Goal: Information Seeking & Learning: Learn about a topic

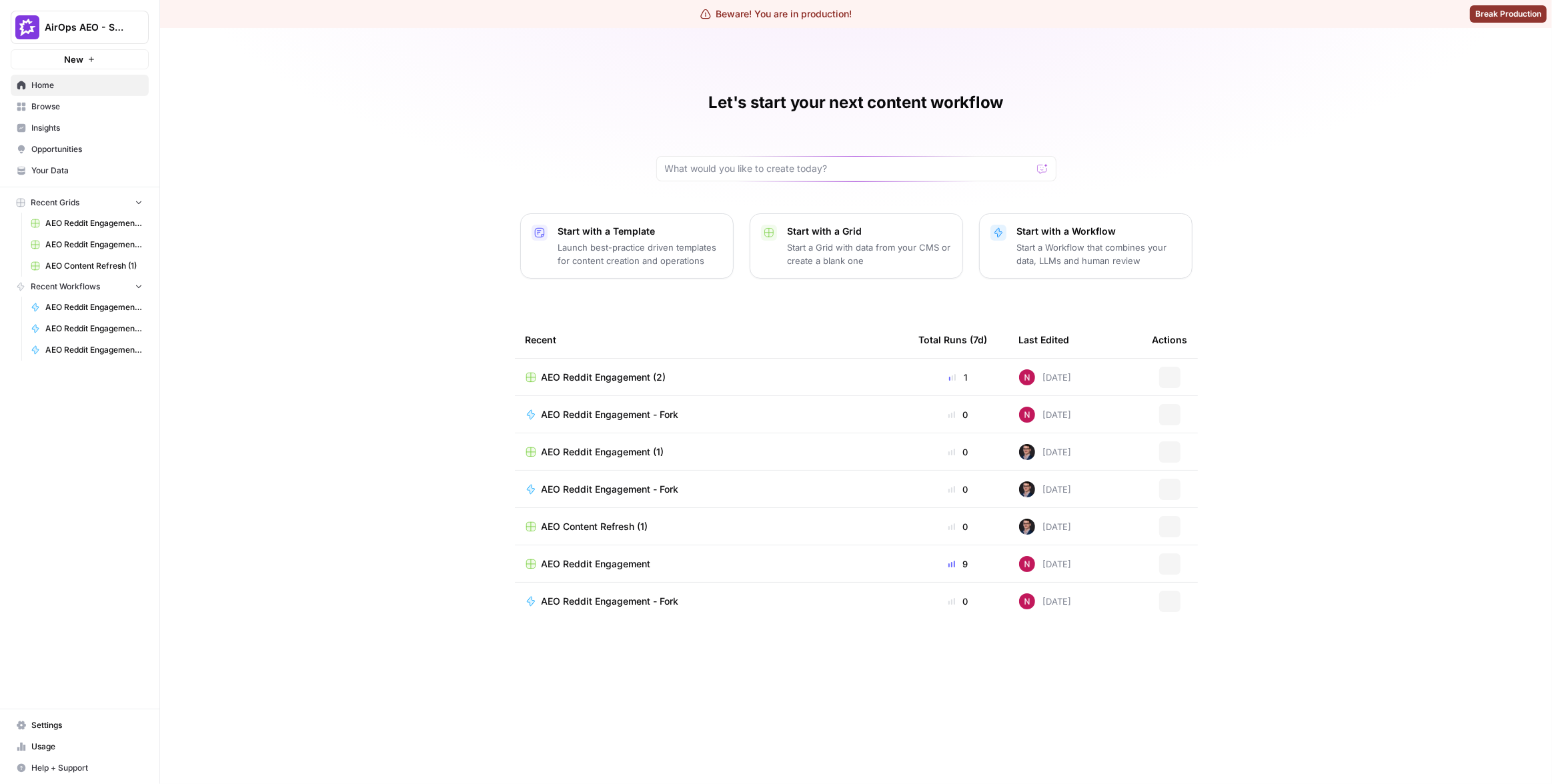
click at [180, 179] on div "Let's start your next content workflow Start with a Template Launch best-practi…" at bounding box center [855, 406] width 1392 height 756
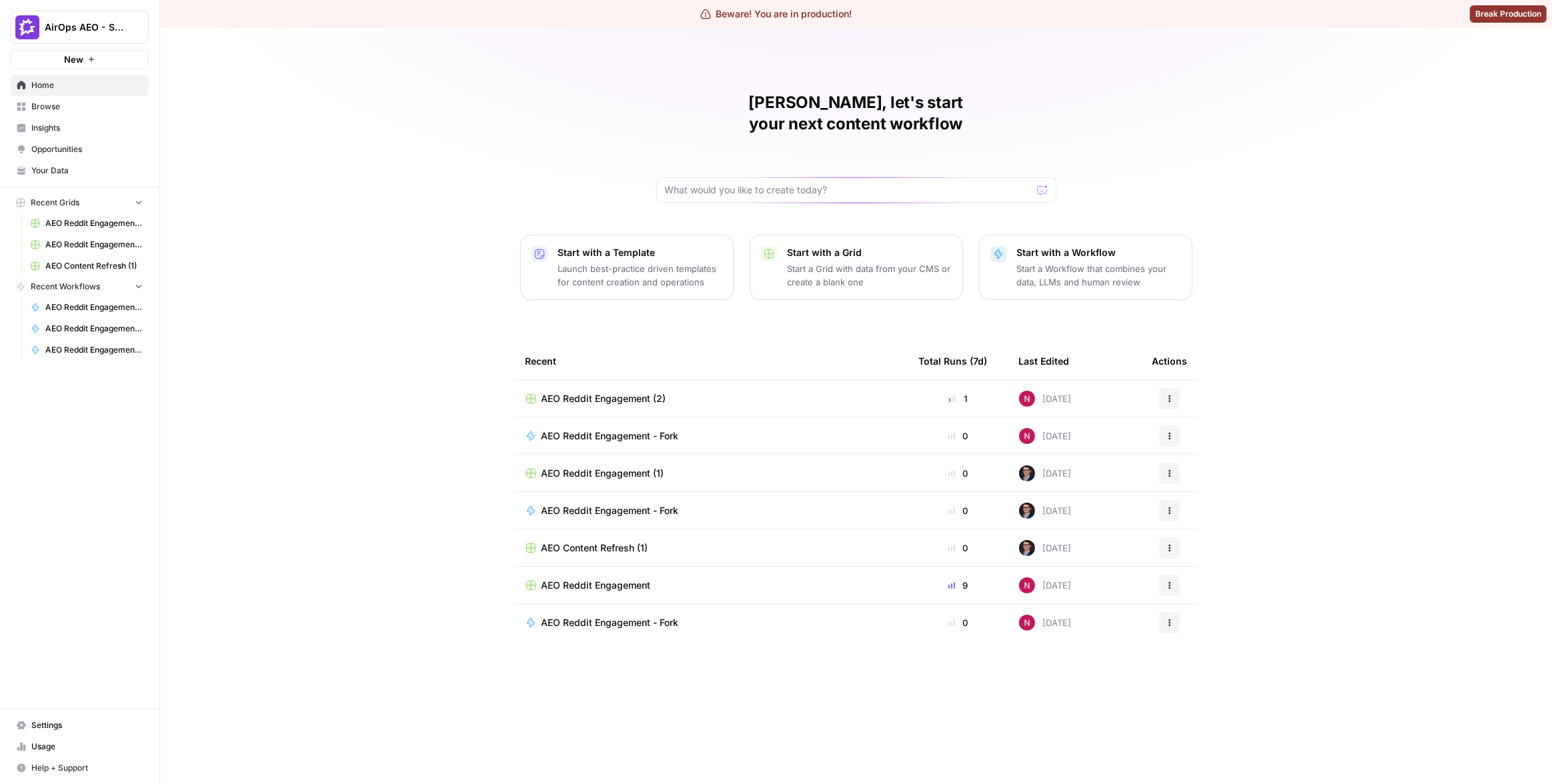
click at [72, 127] on span "Insights" at bounding box center [87, 128] width 112 height 12
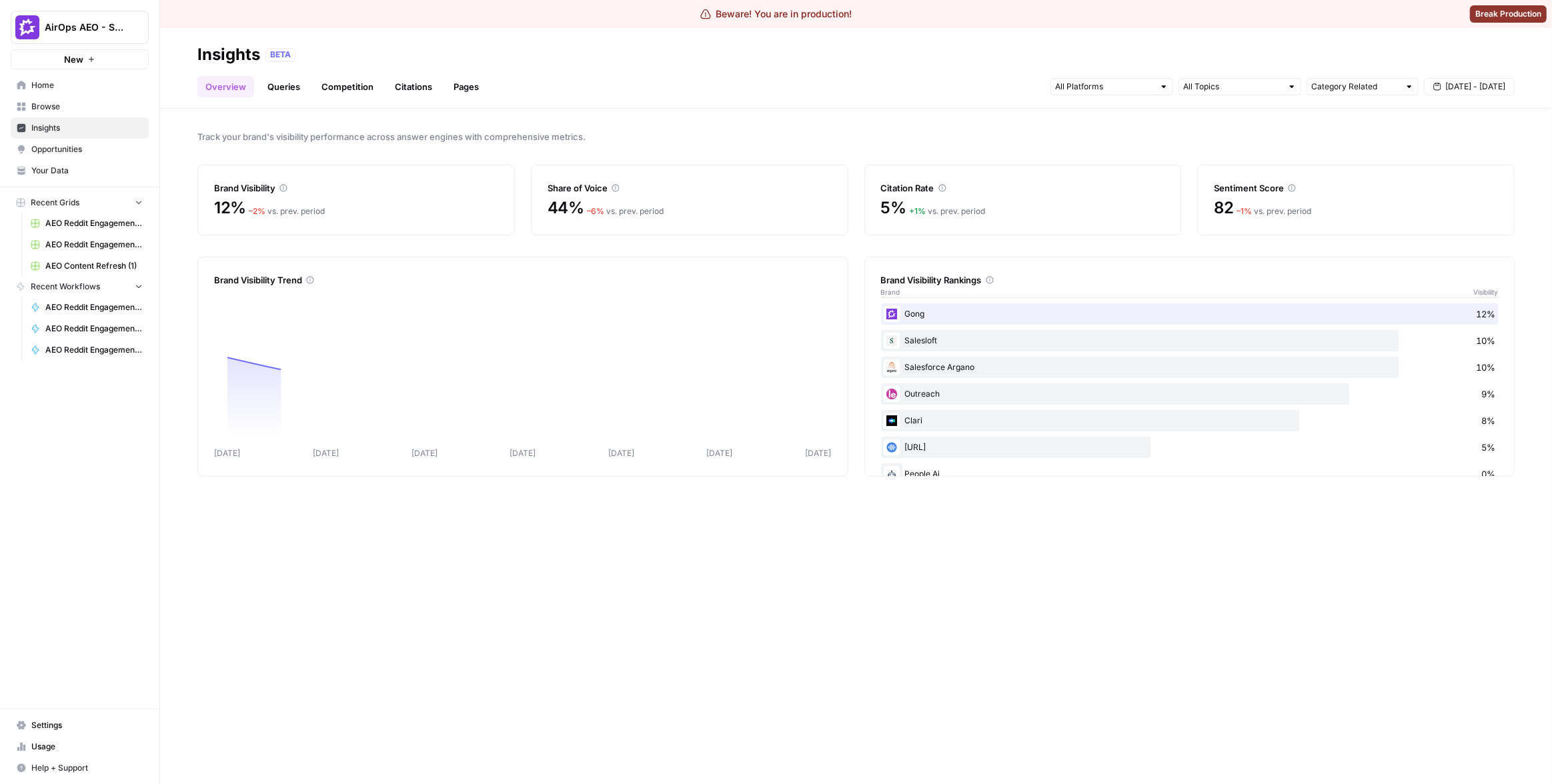
click at [424, 90] on link "Citations" at bounding box center [413, 87] width 53 height 22
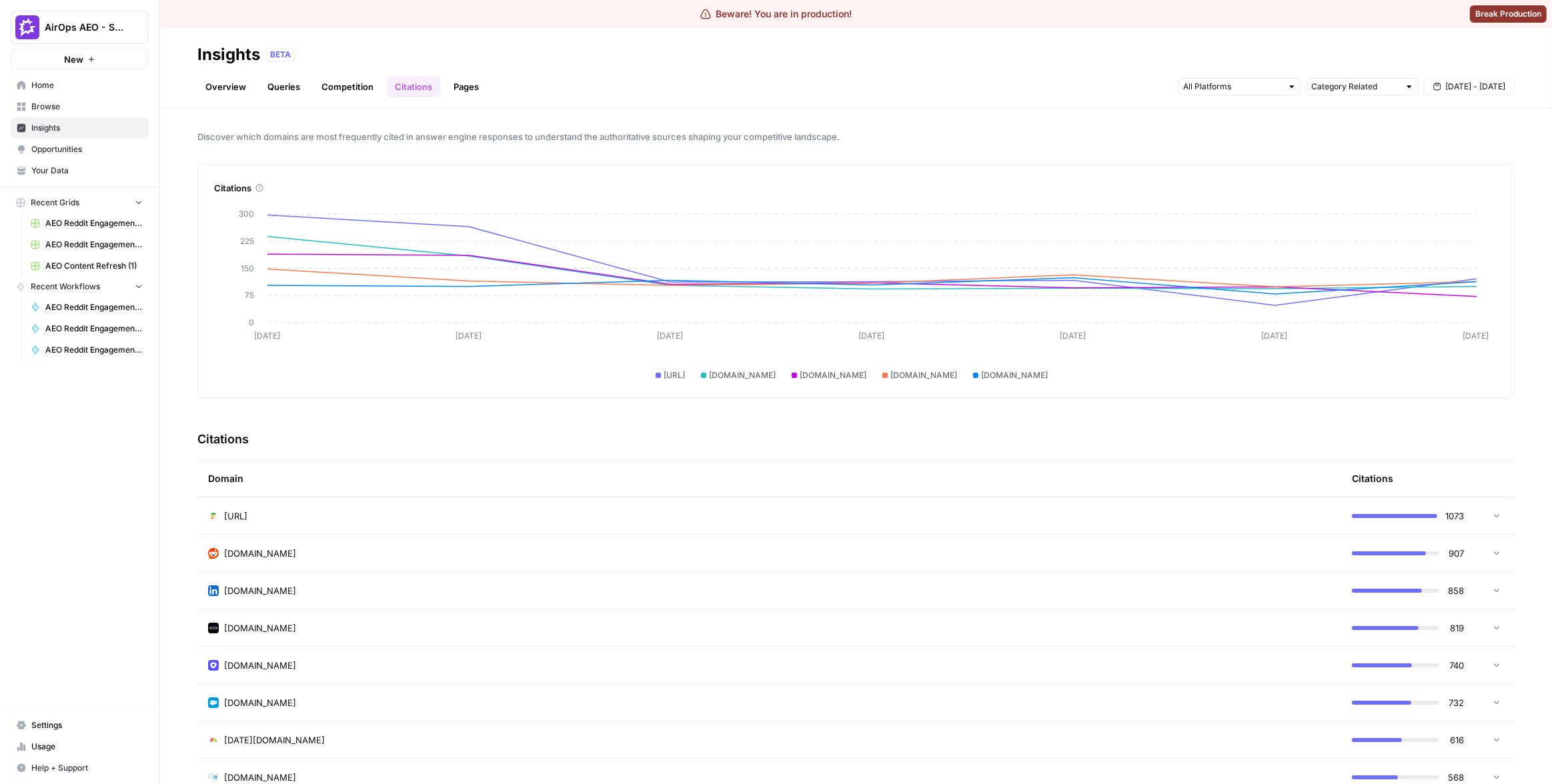
click at [1217, 517] on div "[URL]" at bounding box center [769, 516] width 1122 height 14
click at [253, 547] on span "[URL]" at bounding box center [241, 553] width 23 height 14
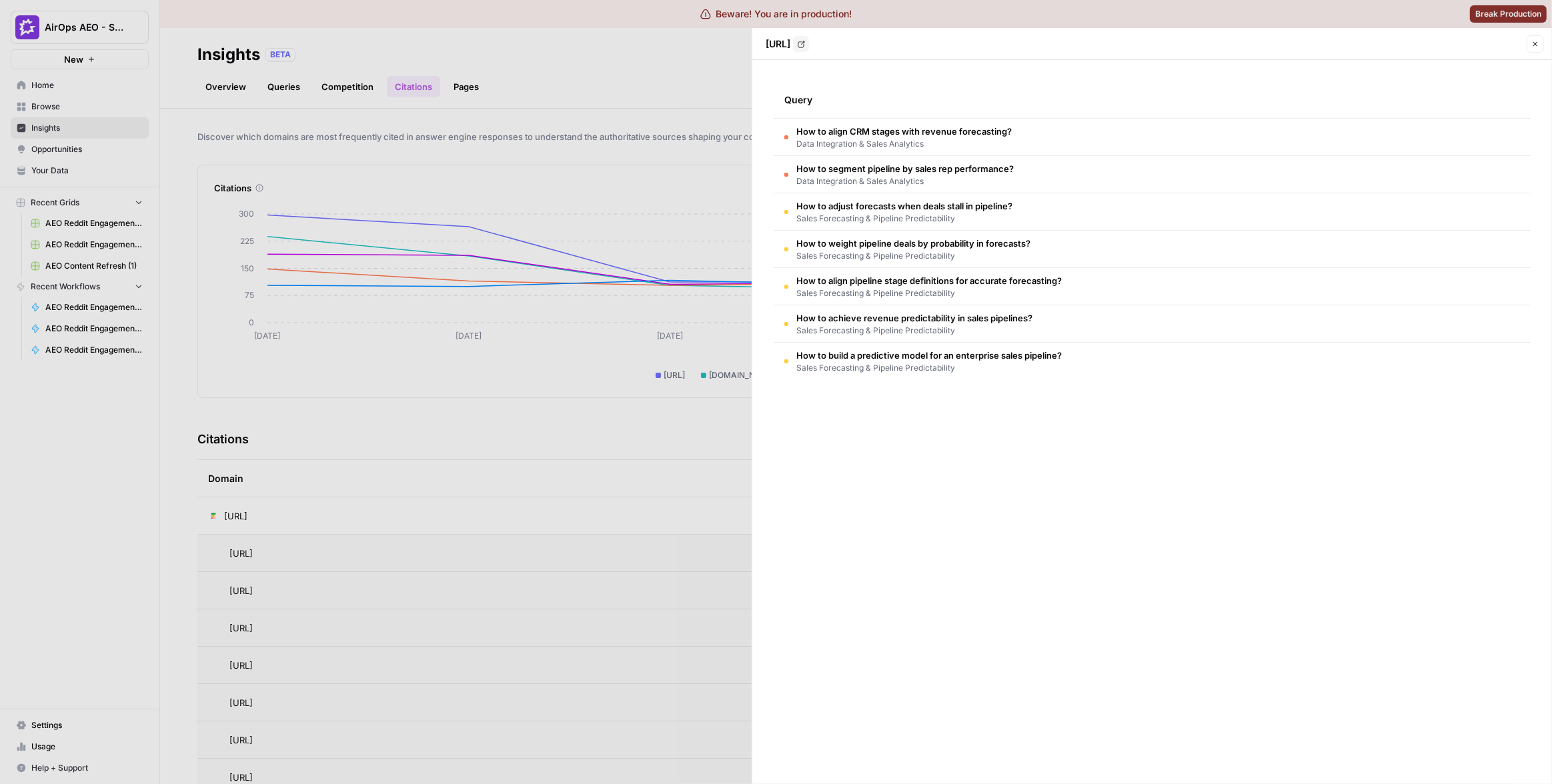
click at [544, 212] on div at bounding box center [776, 392] width 1552 height 784
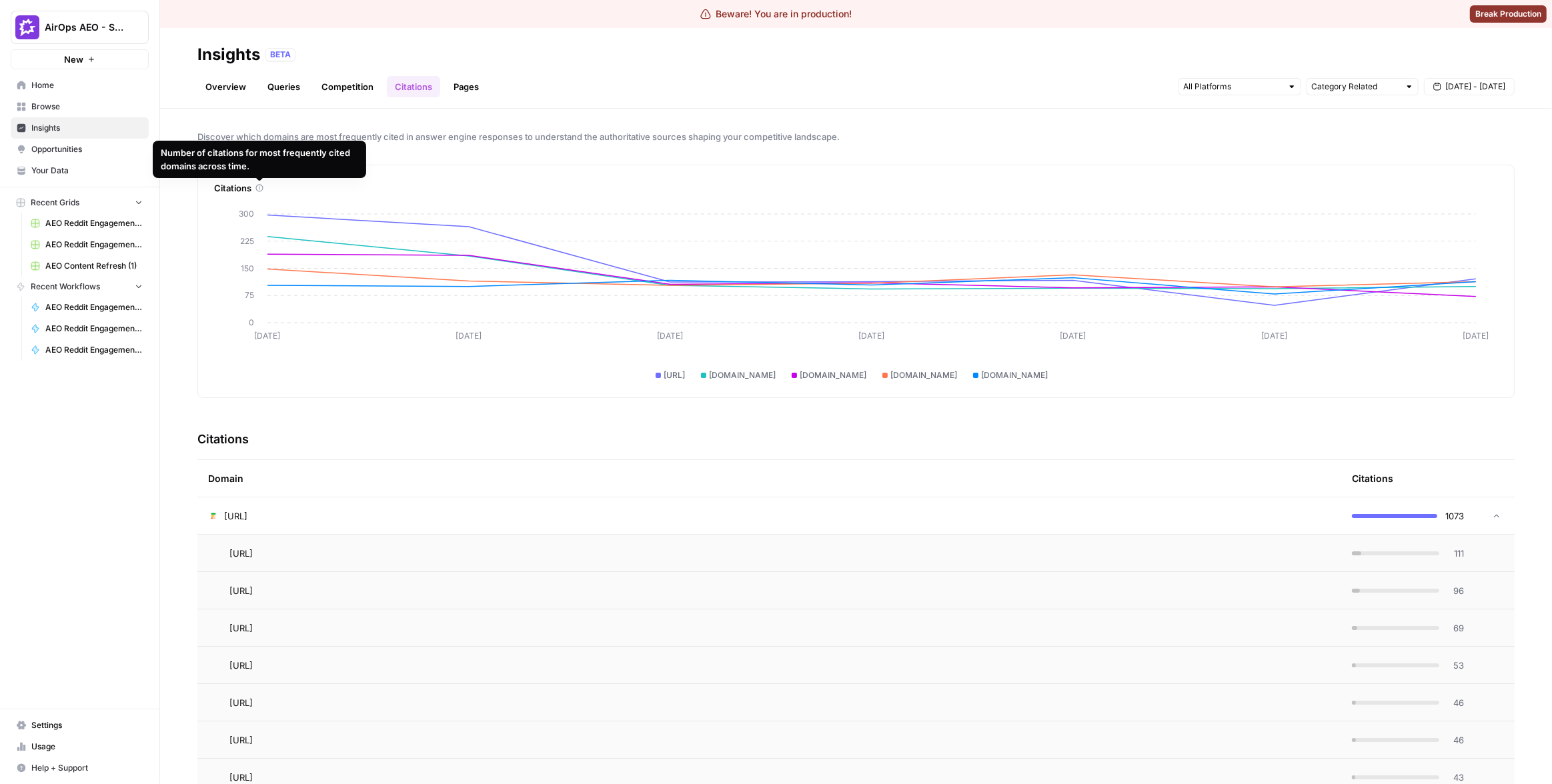
click at [478, 80] on link "Pages" at bounding box center [466, 87] width 42 height 22
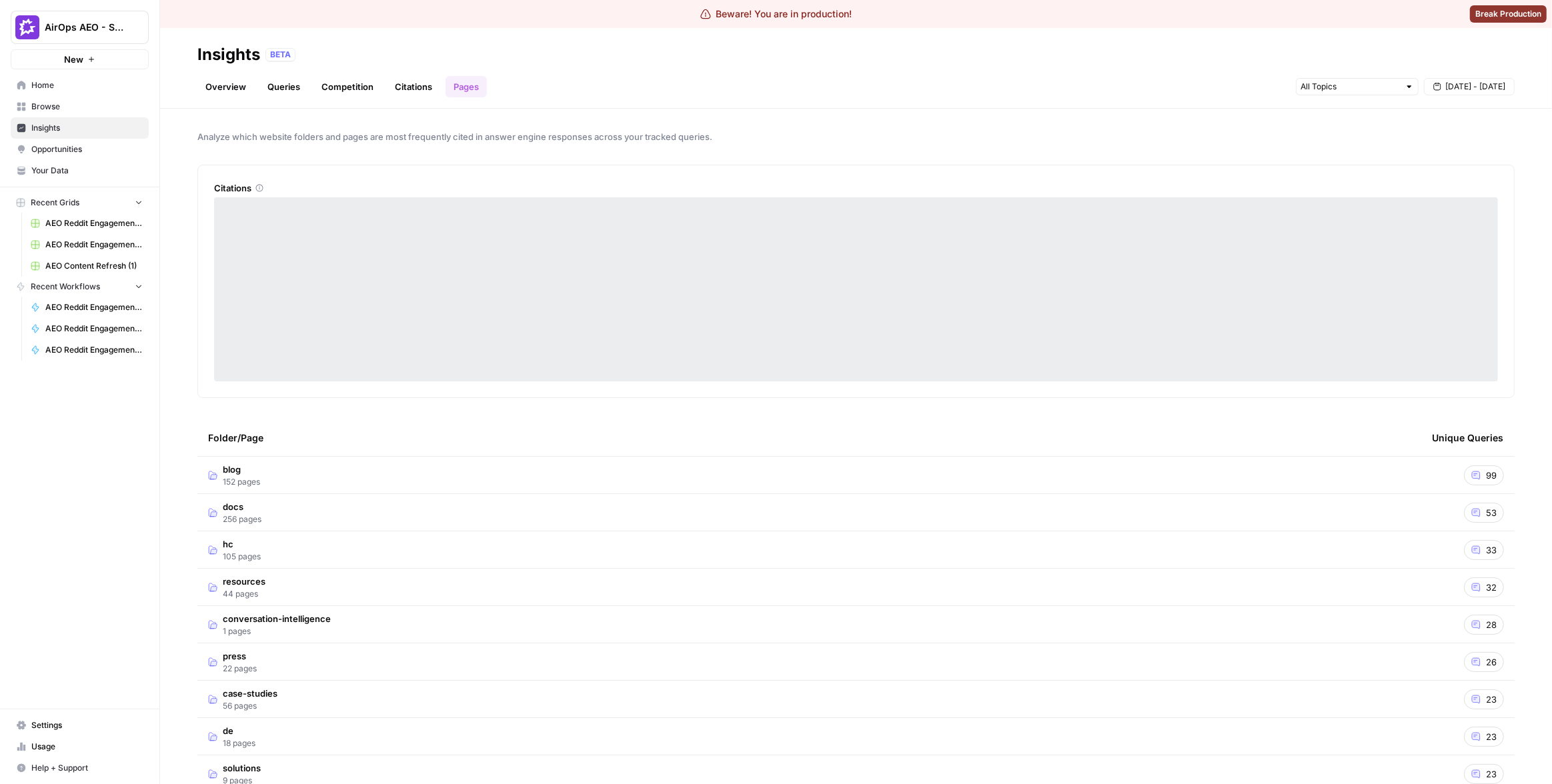
click at [664, 472] on td "blog 152 pages" at bounding box center [809, 475] width 1224 height 37
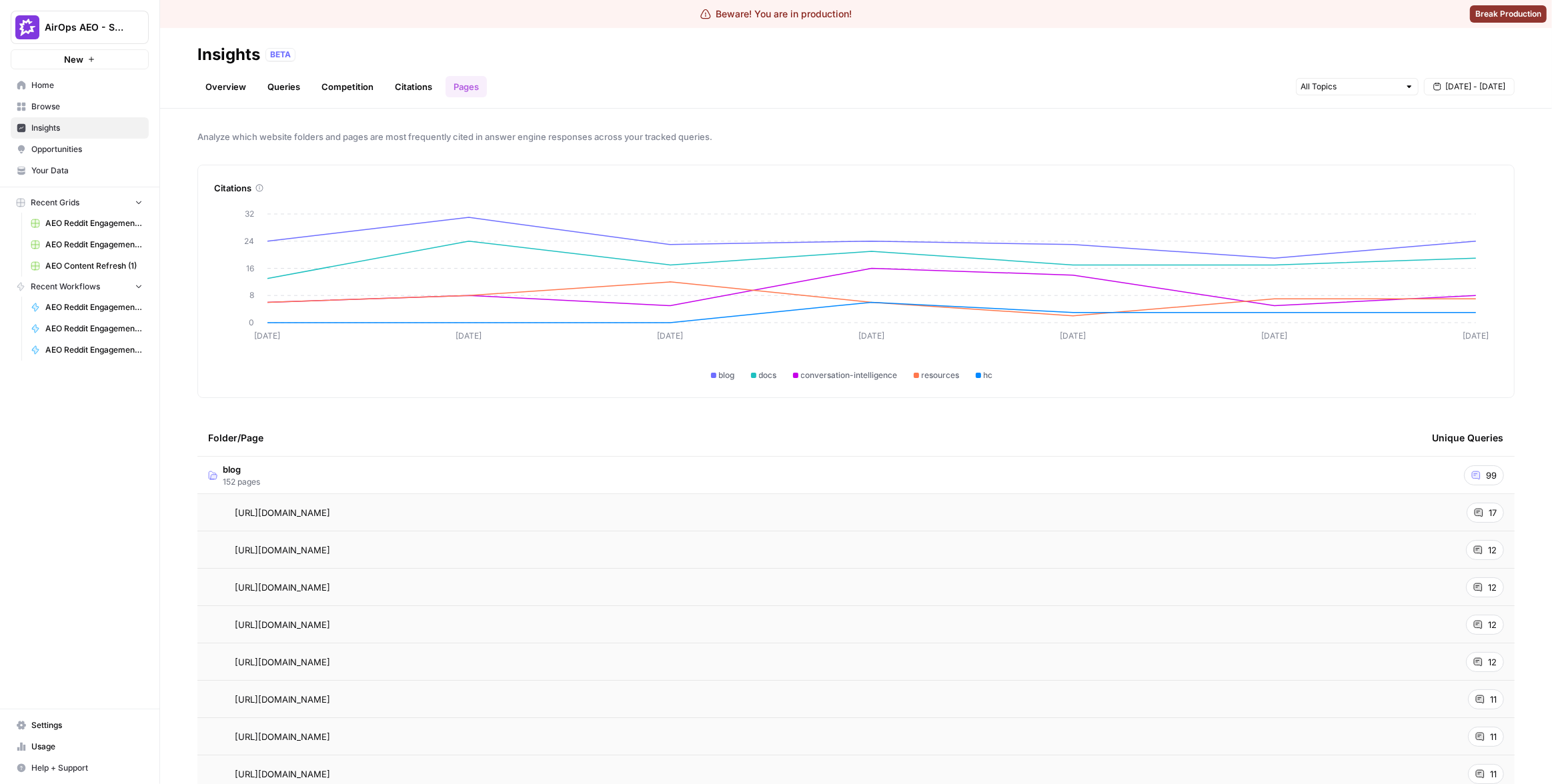
click at [874, 579] on td "[URL][DOMAIN_NAME]" at bounding box center [809, 587] width 1224 height 37
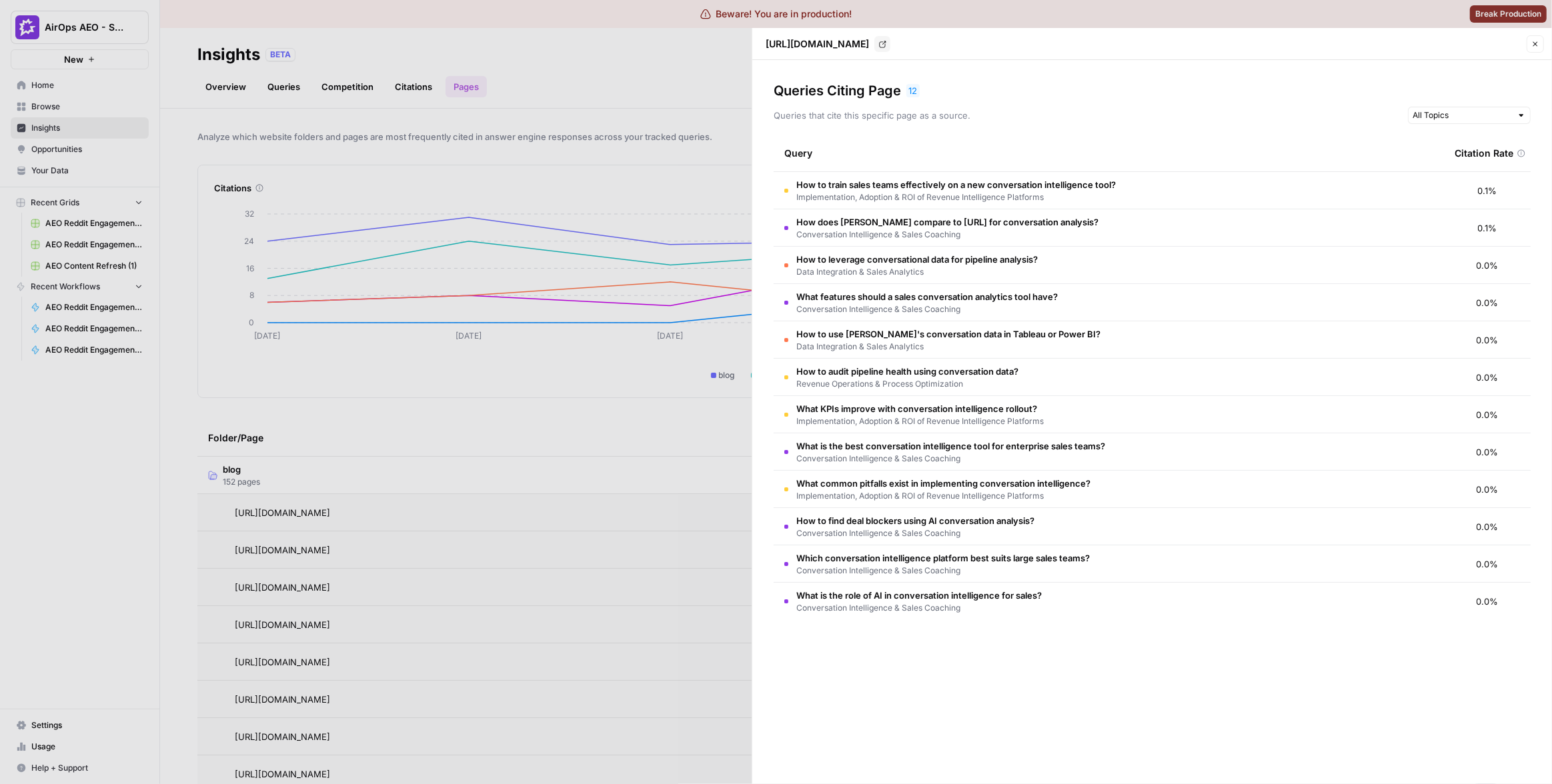
click at [599, 144] on div at bounding box center [776, 392] width 1552 height 784
